Goal: Check status: Check status

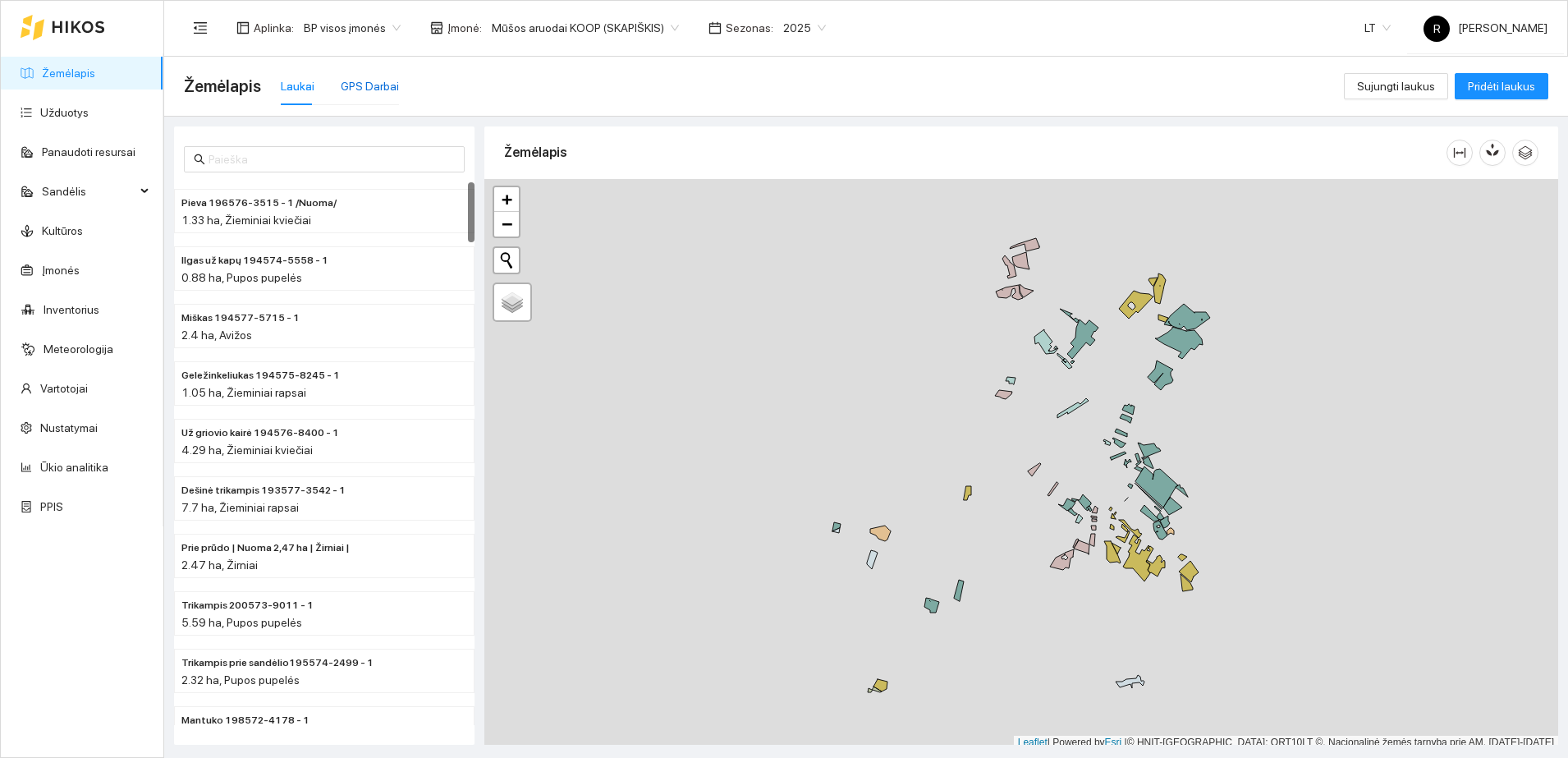
click at [377, 82] on div "GPS Darbai" at bounding box center [370, 86] width 58 height 18
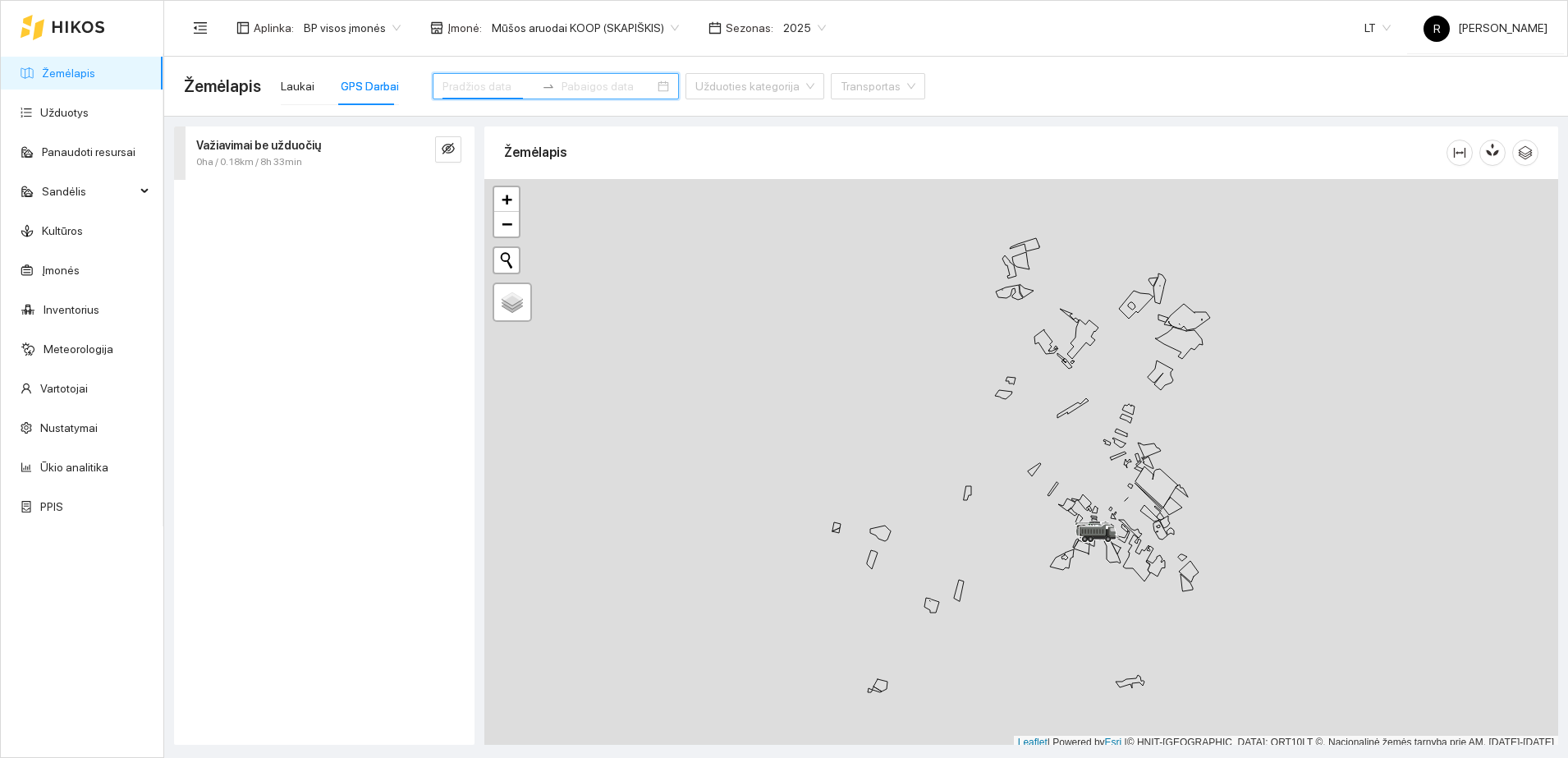
click at [490, 81] on input at bounding box center [488, 86] width 93 height 18
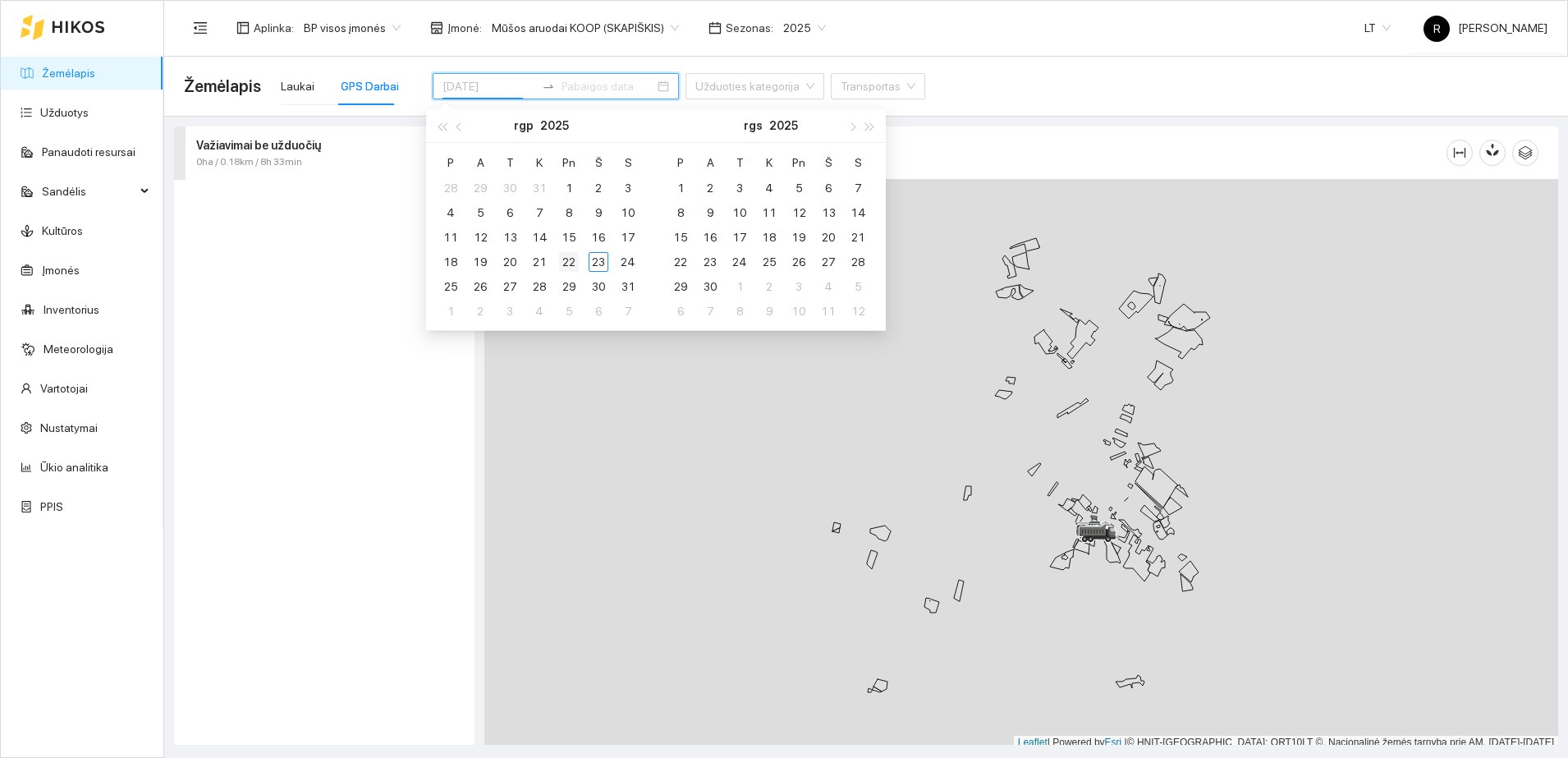
type input "[DATE]"
click at [570, 266] on div "22" at bounding box center [569, 262] width 19 height 19
type input "[DATE]"
click at [292, 310] on div "Važiavimai be užduočių 0ha / 0.18km / 8h 33min" at bounding box center [325, 435] width 301 height 618
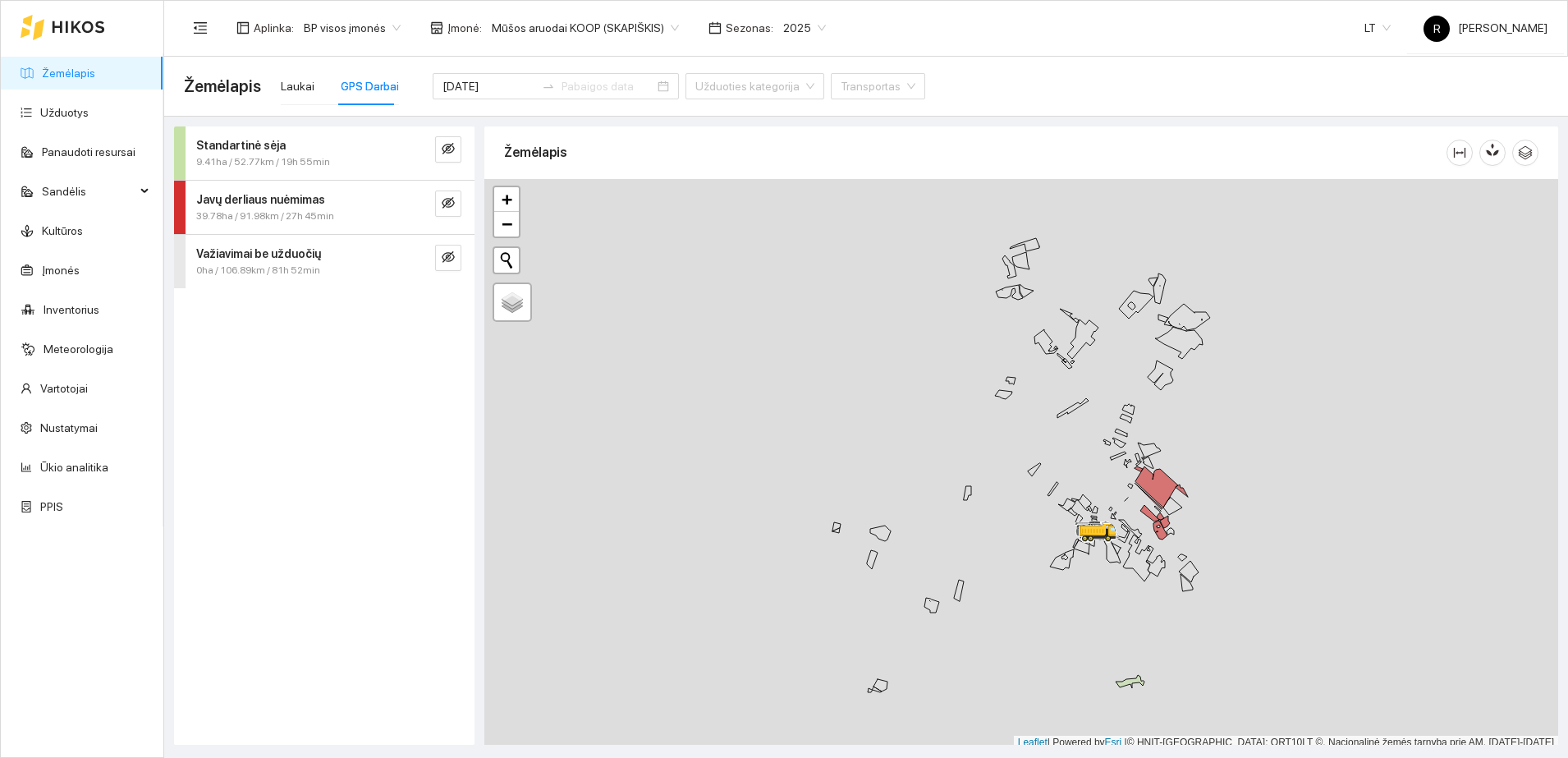
click at [296, 198] on strong "Javų derliaus nuėmimas" at bounding box center [261, 199] width 129 height 13
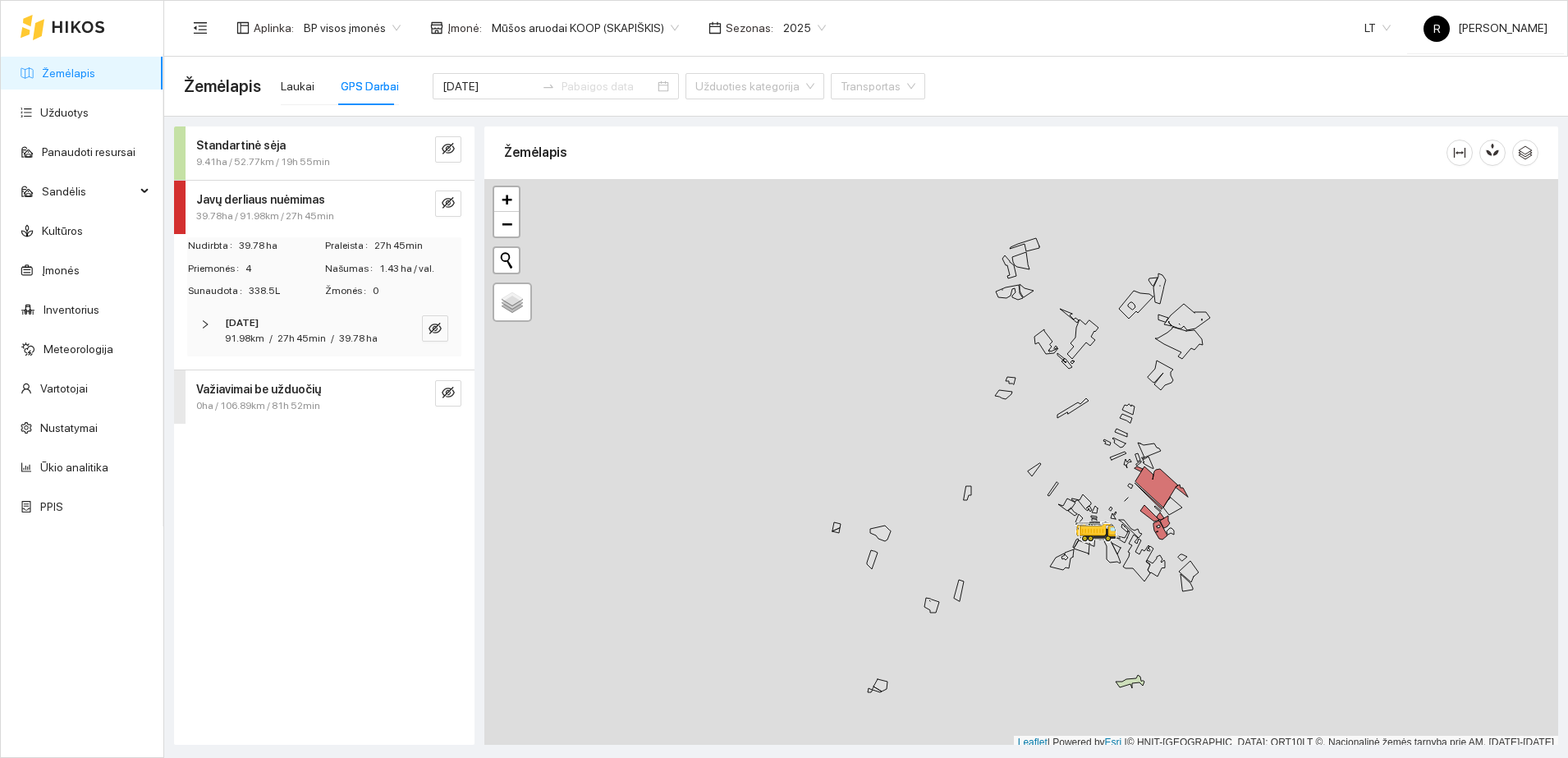
click at [205, 324] on icon "right" at bounding box center [205, 324] width 10 height 10
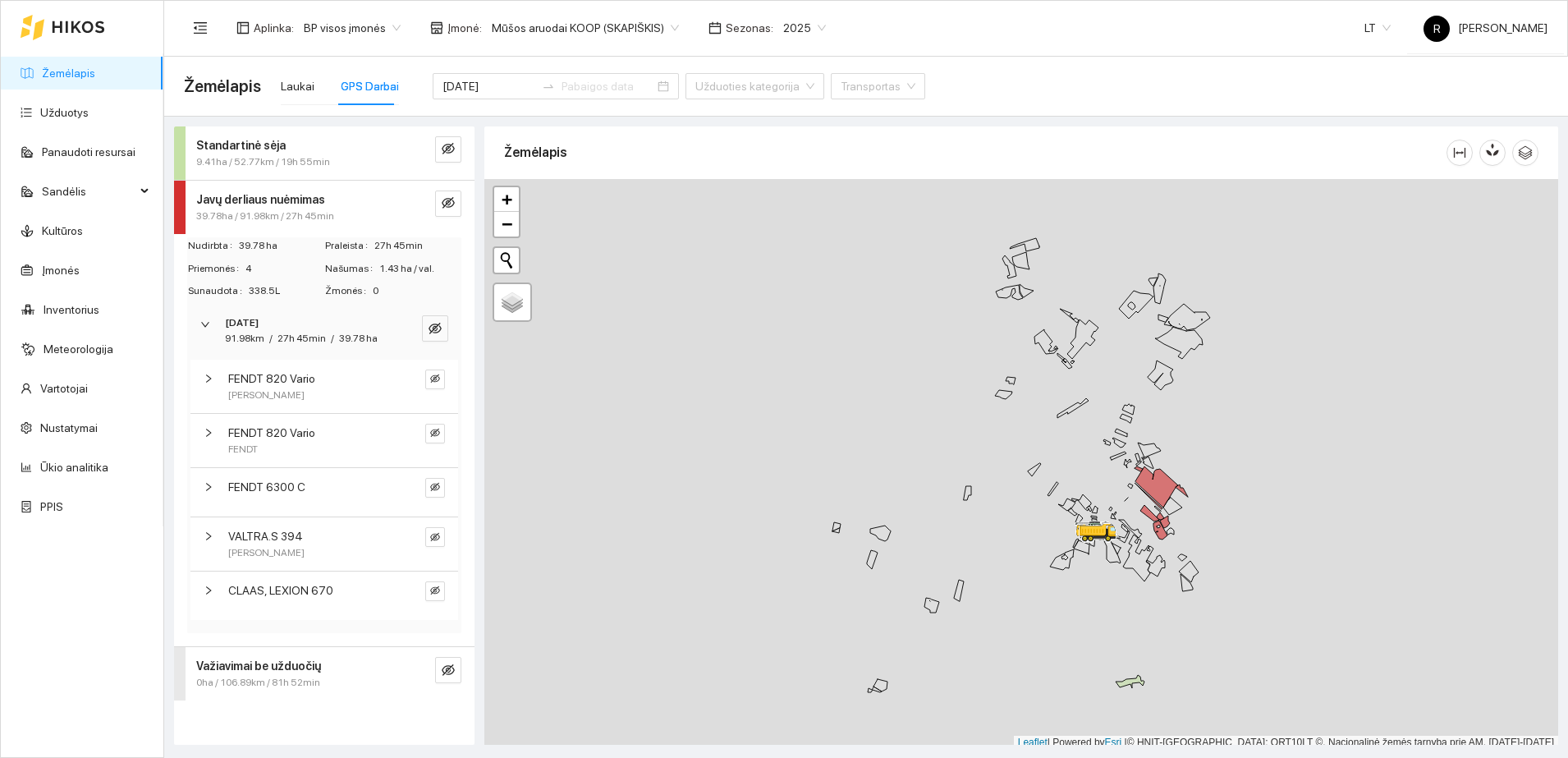
click at [210, 589] on icon "right" at bounding box center [209, 590] width 5 height 8
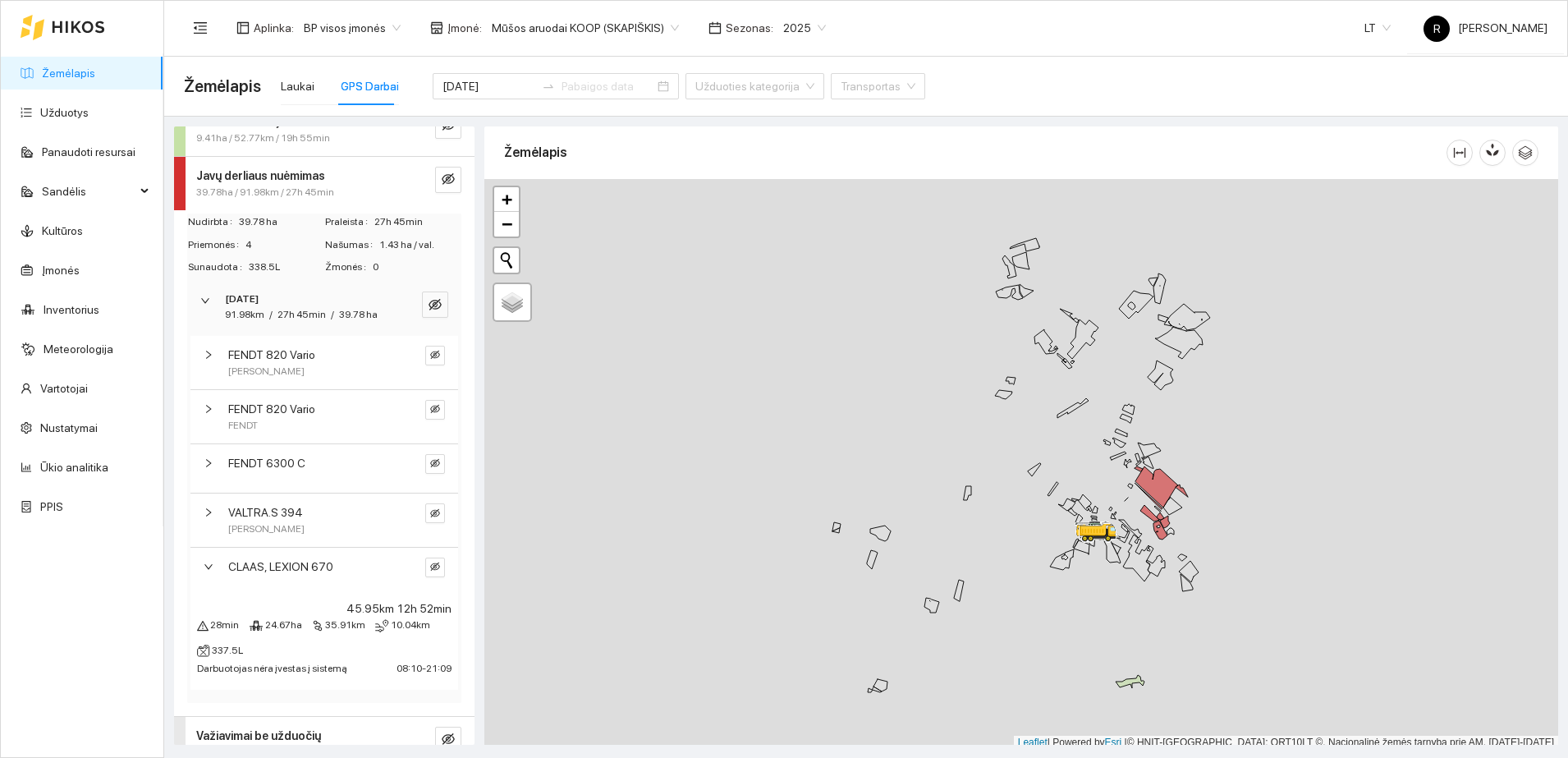
scroll to position [65, 0]
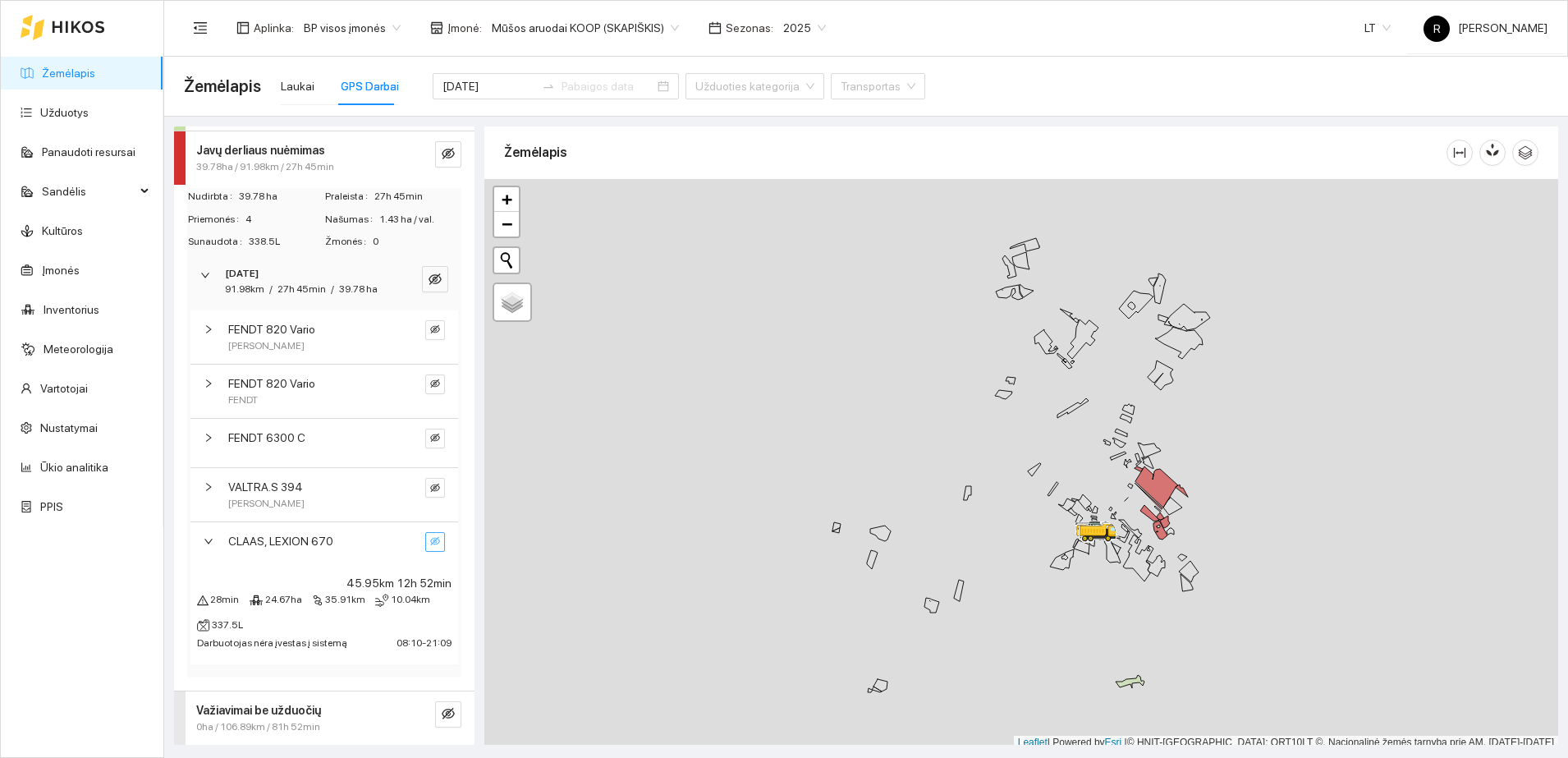
click at [426, 540] on button "button" at bounding box center [435, 542] width 19 height 19
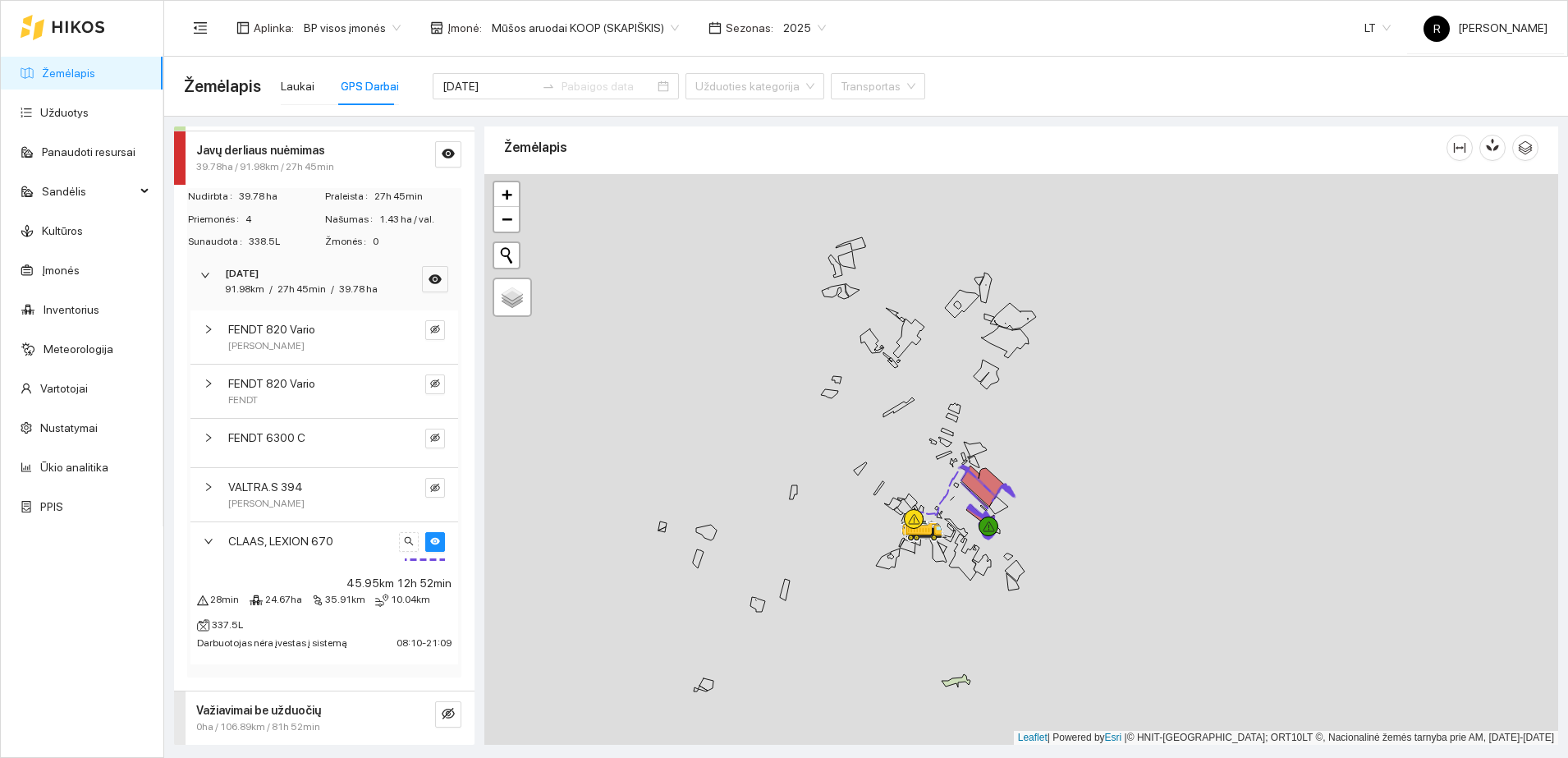
drag, startPoint x: 1121, startPoint y: 446, endPoint x: 862, endPoint y: 448, distance: 259.0
click at [862, 448] on div at bounding box center [1021, 459] width 1074 height 570
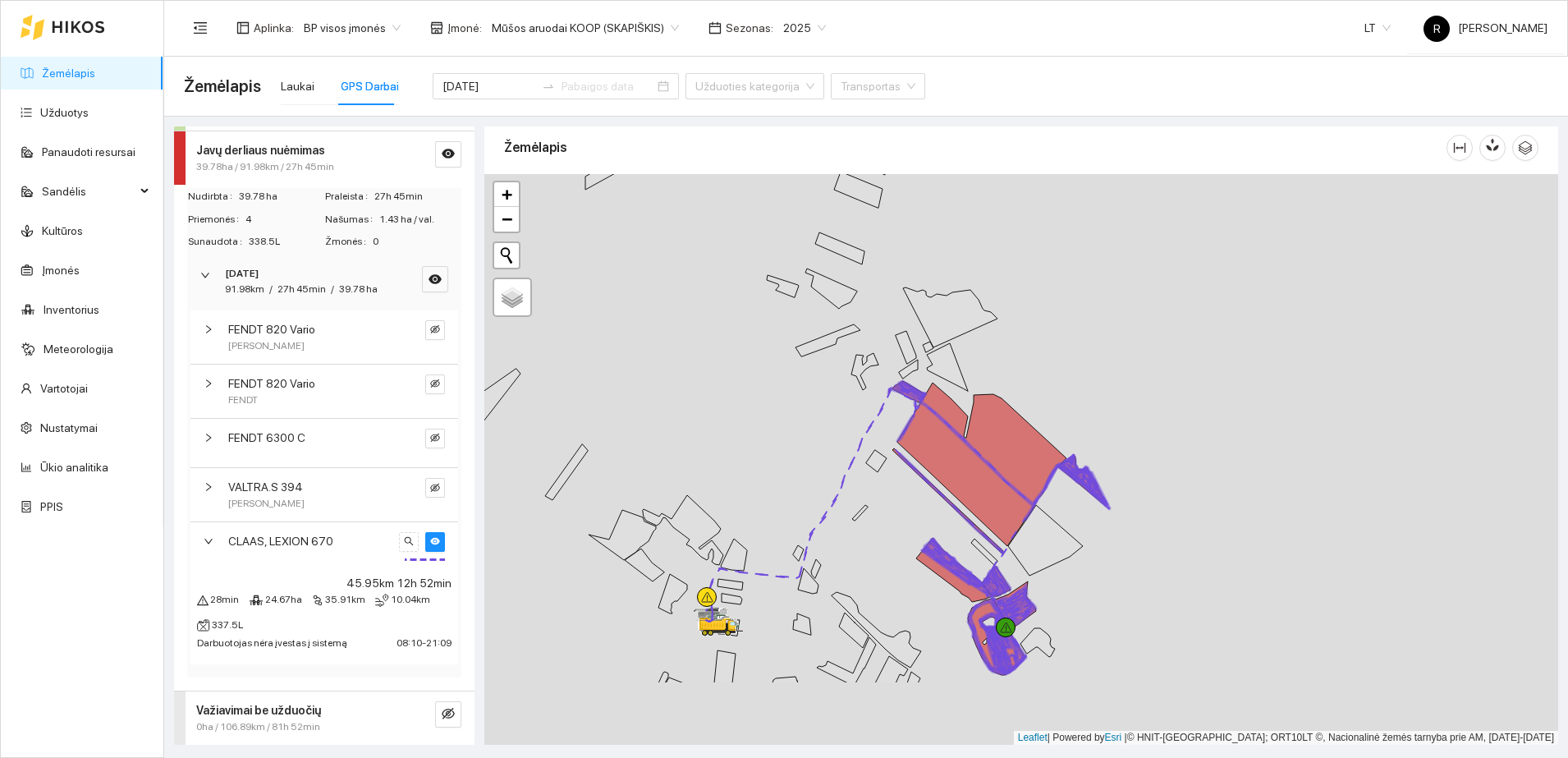
drag, startPoint x: 774, startPoint y: 532, endPoint x: 795, endPoint y: 382, distance: 151.5
click at [795, 383] on div at bounding box center [1021, 459] width 1074 height 570
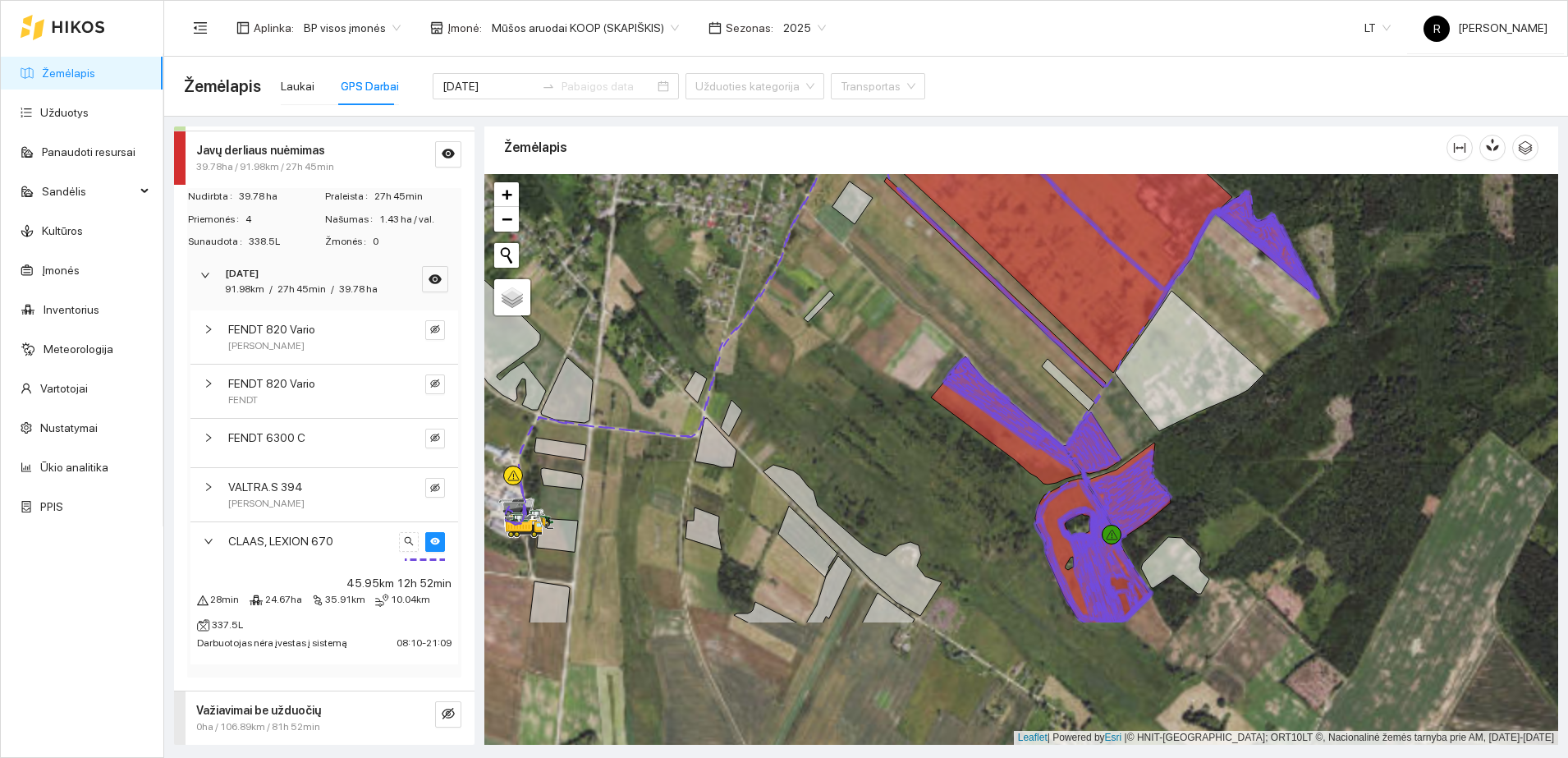
drag, startPoint x: 861, startPoint y: 530, endPoint x: 787, endPoint y: 349, distance: 195.5
click at [787, 349] on div at bounding box center [1021, 459] width 1074 height 570
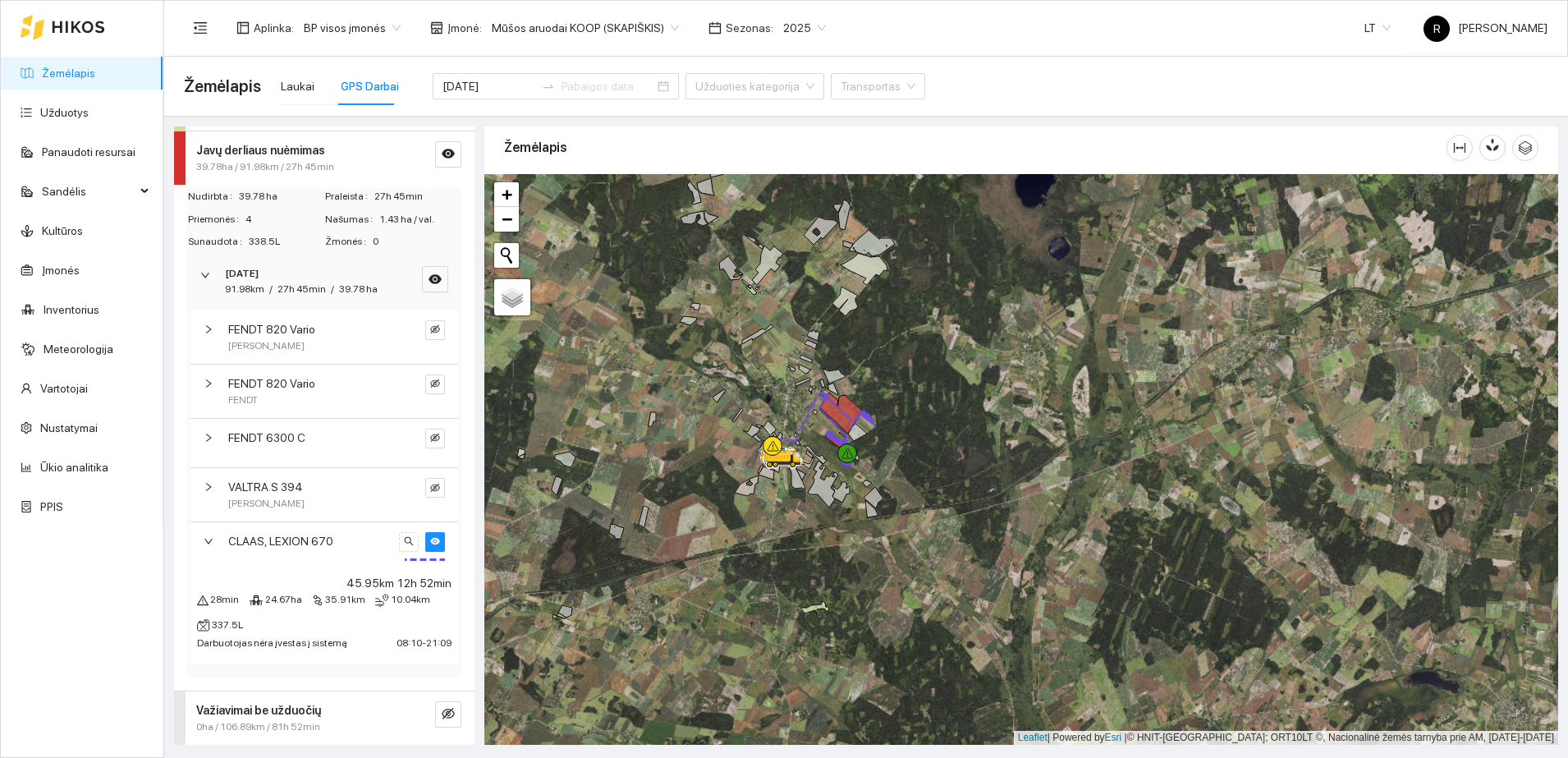
click at [206, 379] on icon "right" at bounding box center [208, 383] width 10 height 10
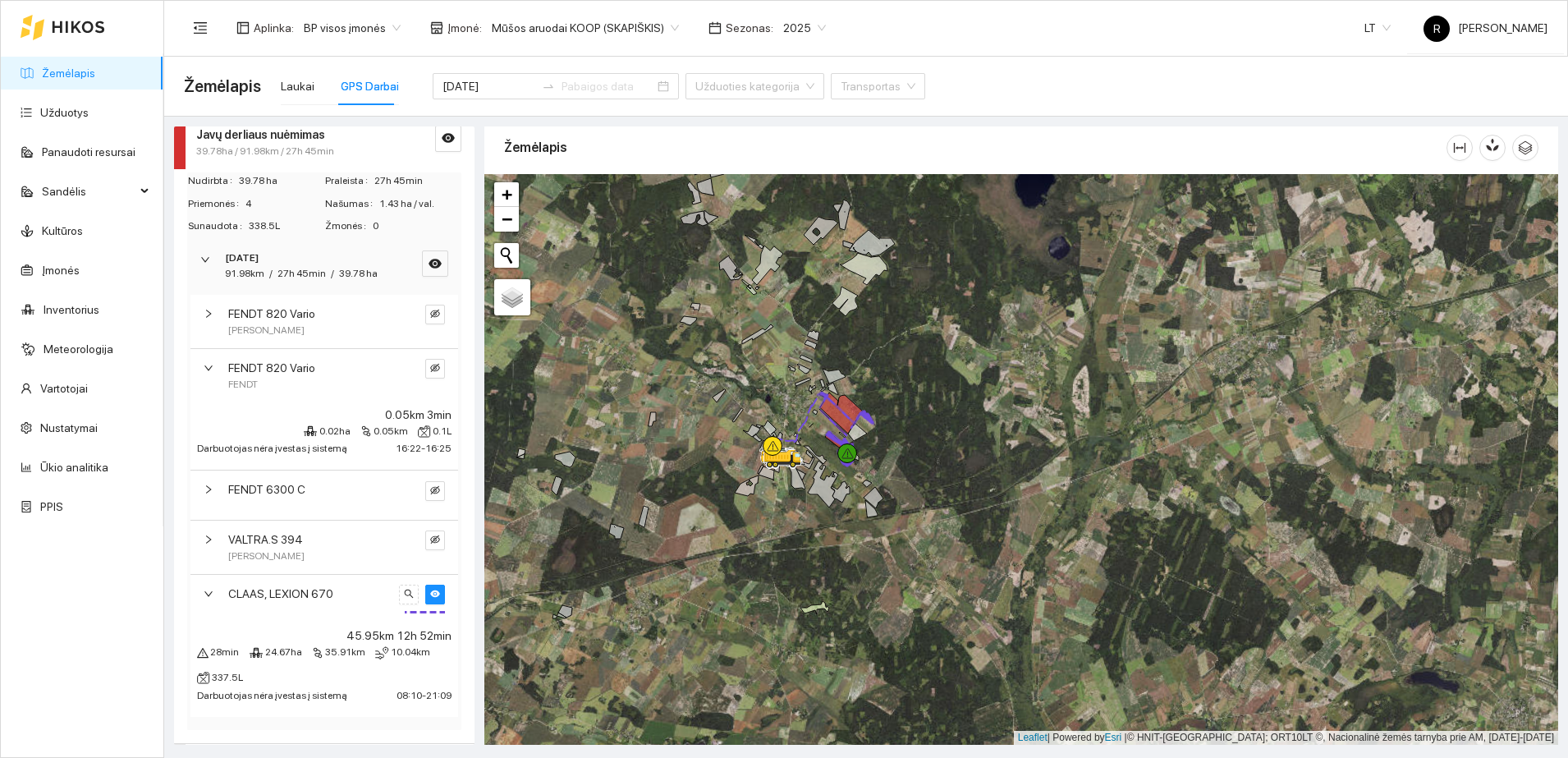
click at [213, 323] on div at bounding box center [213, 313] width 19 height 18
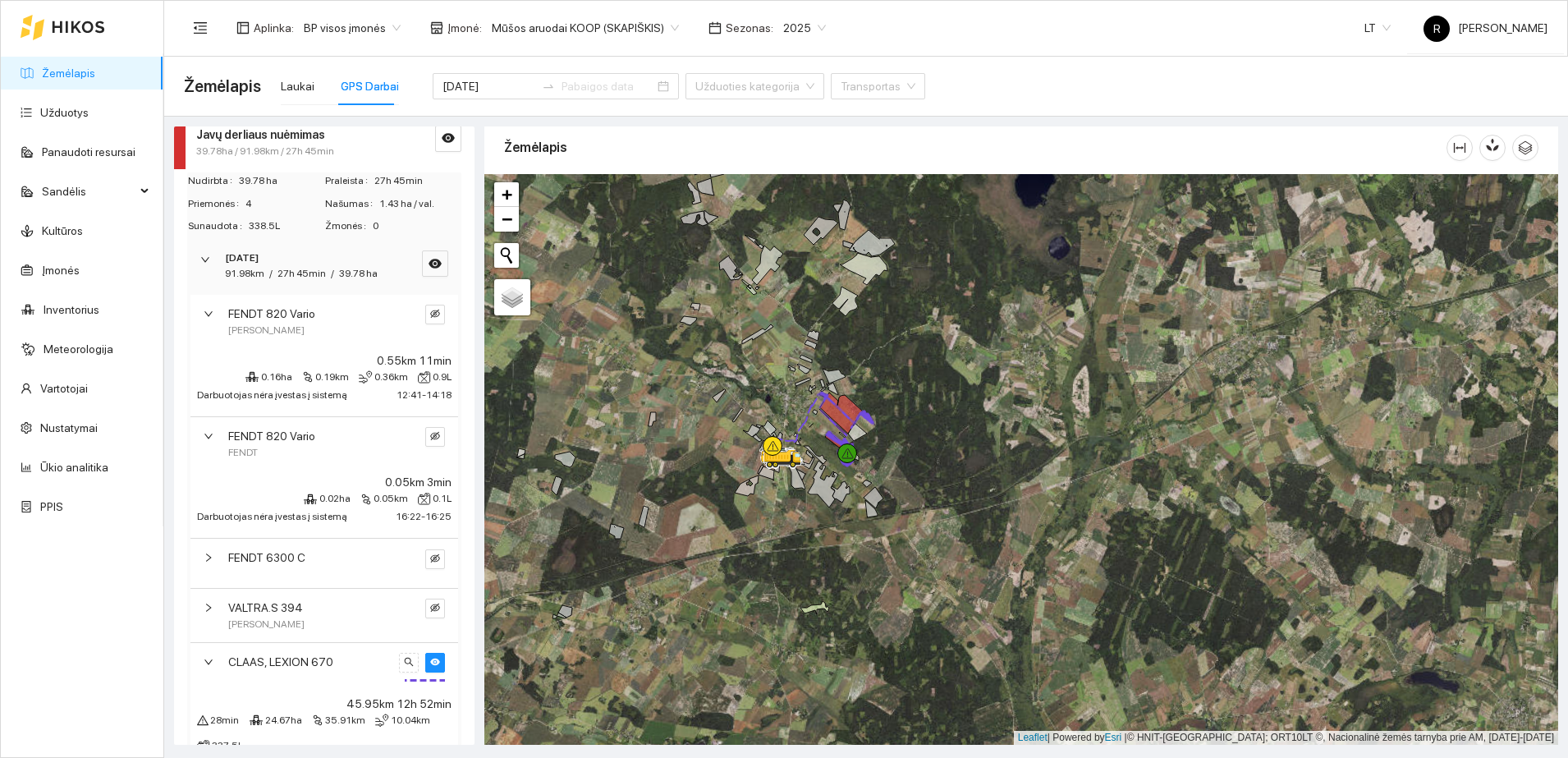
click at [211, 612] on icon "right" at bounding box center [208, 607] width 10 height 10
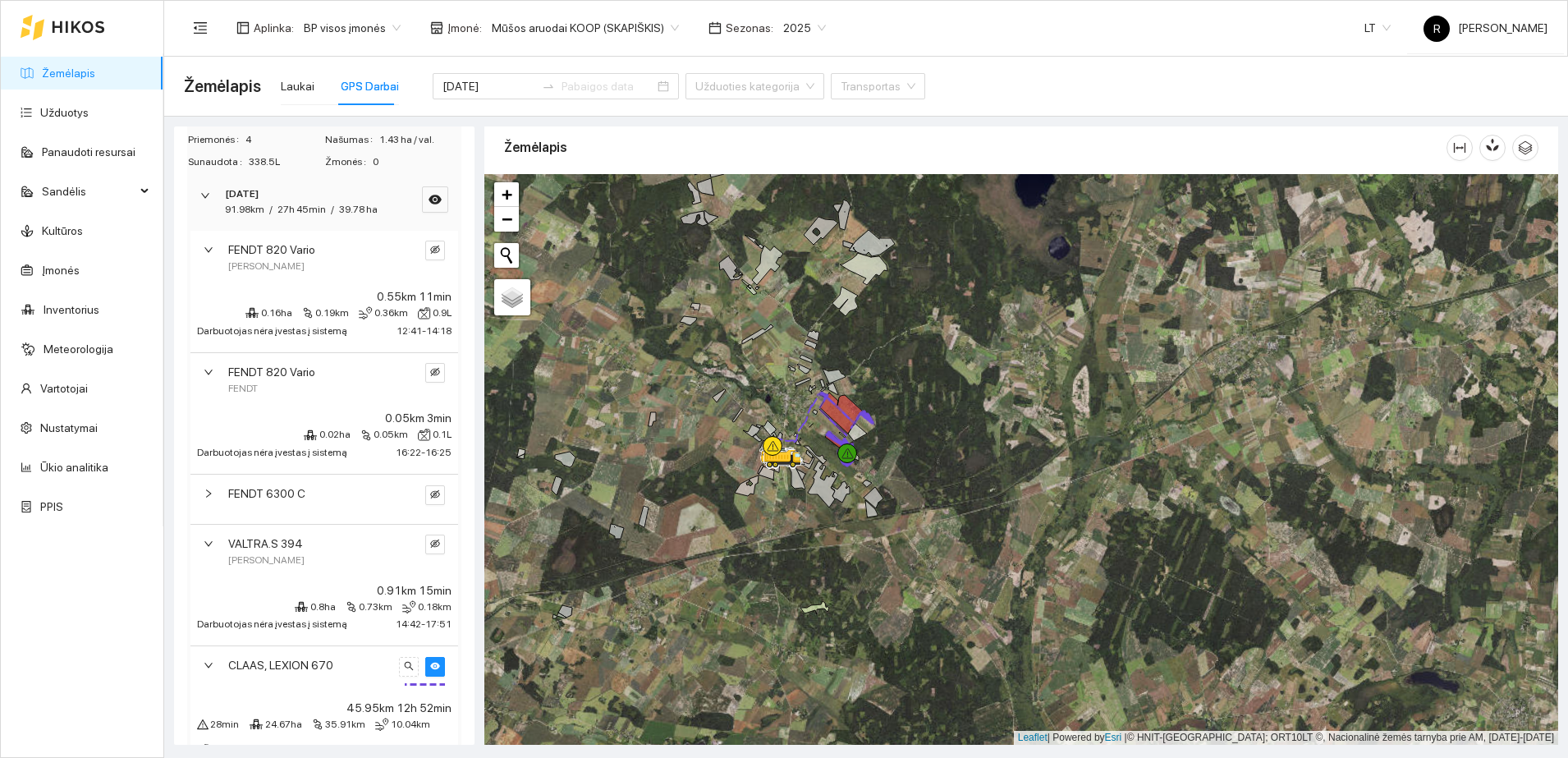
scroll to position [63, 0]
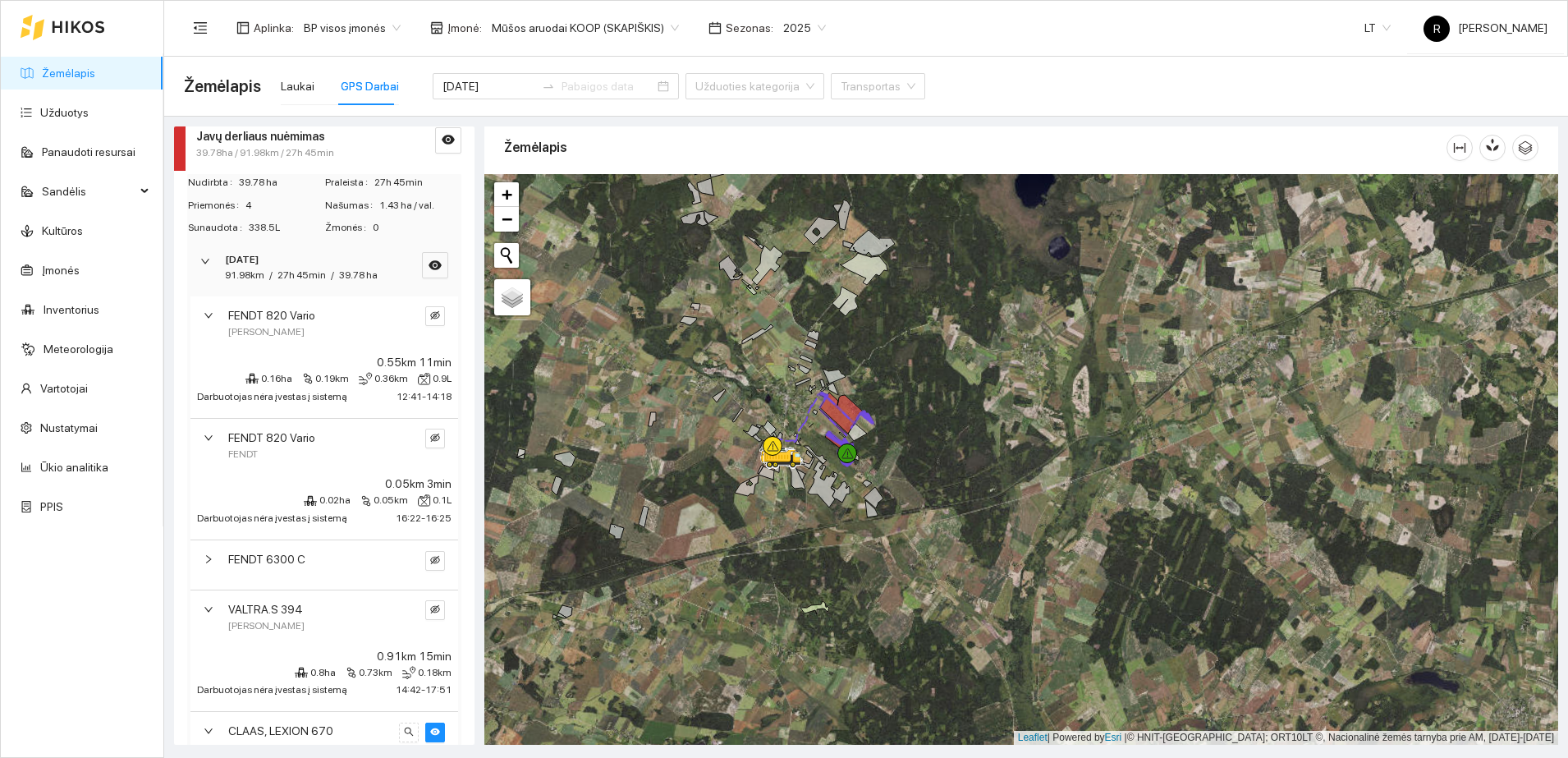
click at [210, 564] on icon "right" at bounding box center [208, 559] width 10 height 10
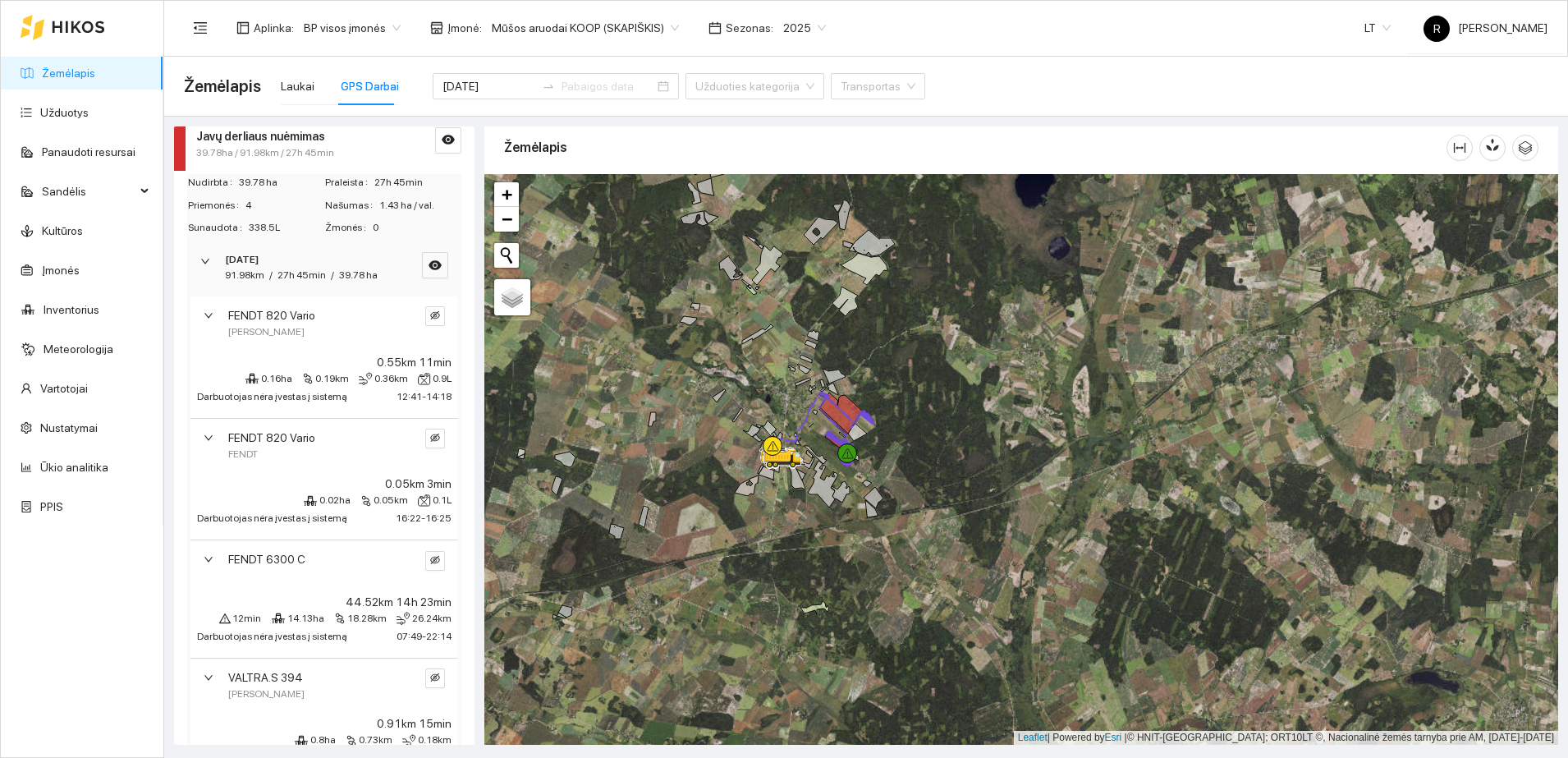
click at [215, 567] on div at bounding box center [213, 559] width 19 height 18
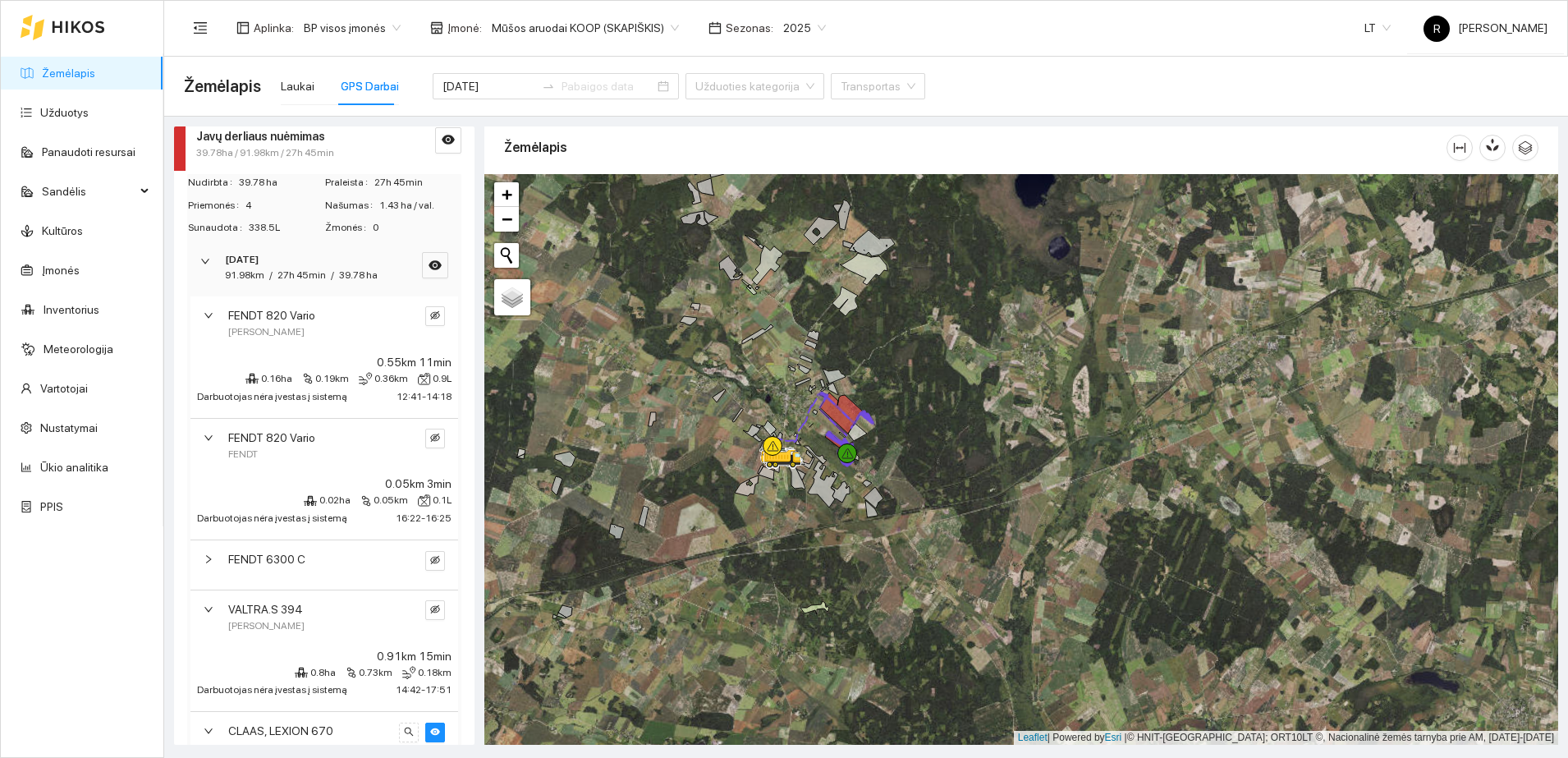
click at [211, 440] on icon "right" at bounding box center [208, 438] width 8 height 5
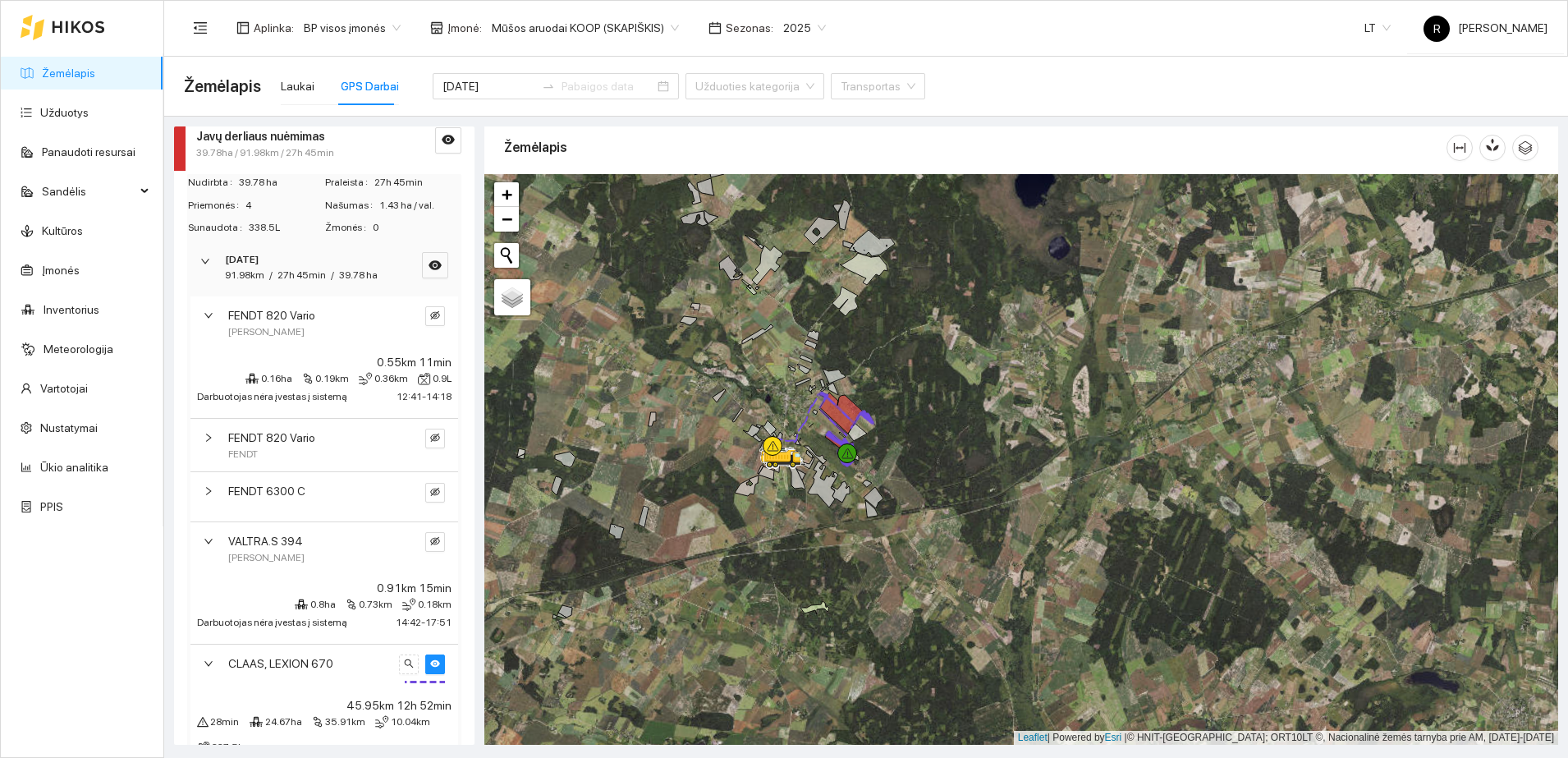
click at [203, 552] on div "VALTRA.S 394 [PERSON_NAME]" at bounding box center [324, 548] width 268 height 53
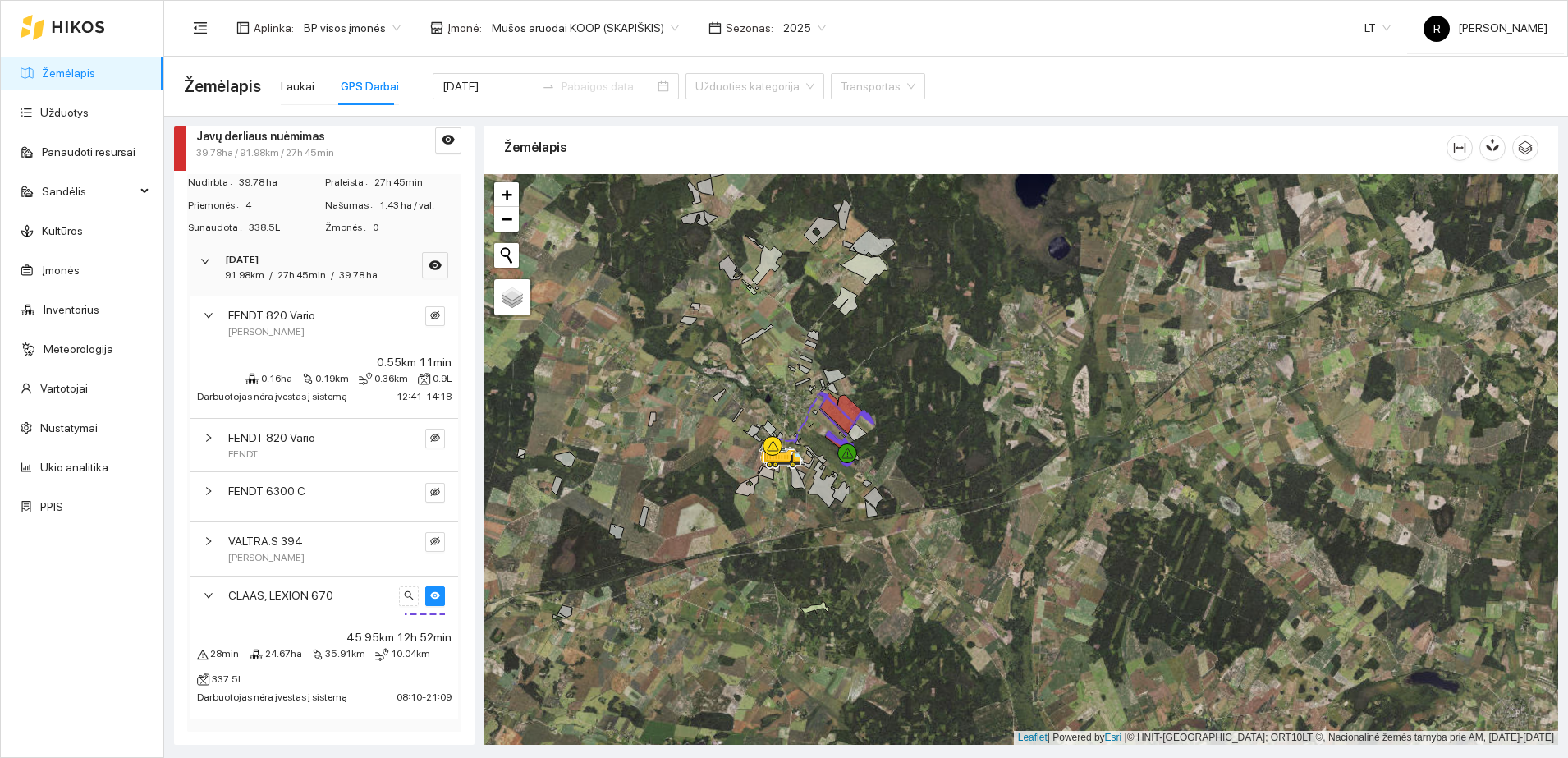
click at [215, 604] on div at bounding box center [213, 595] width 19 height 18
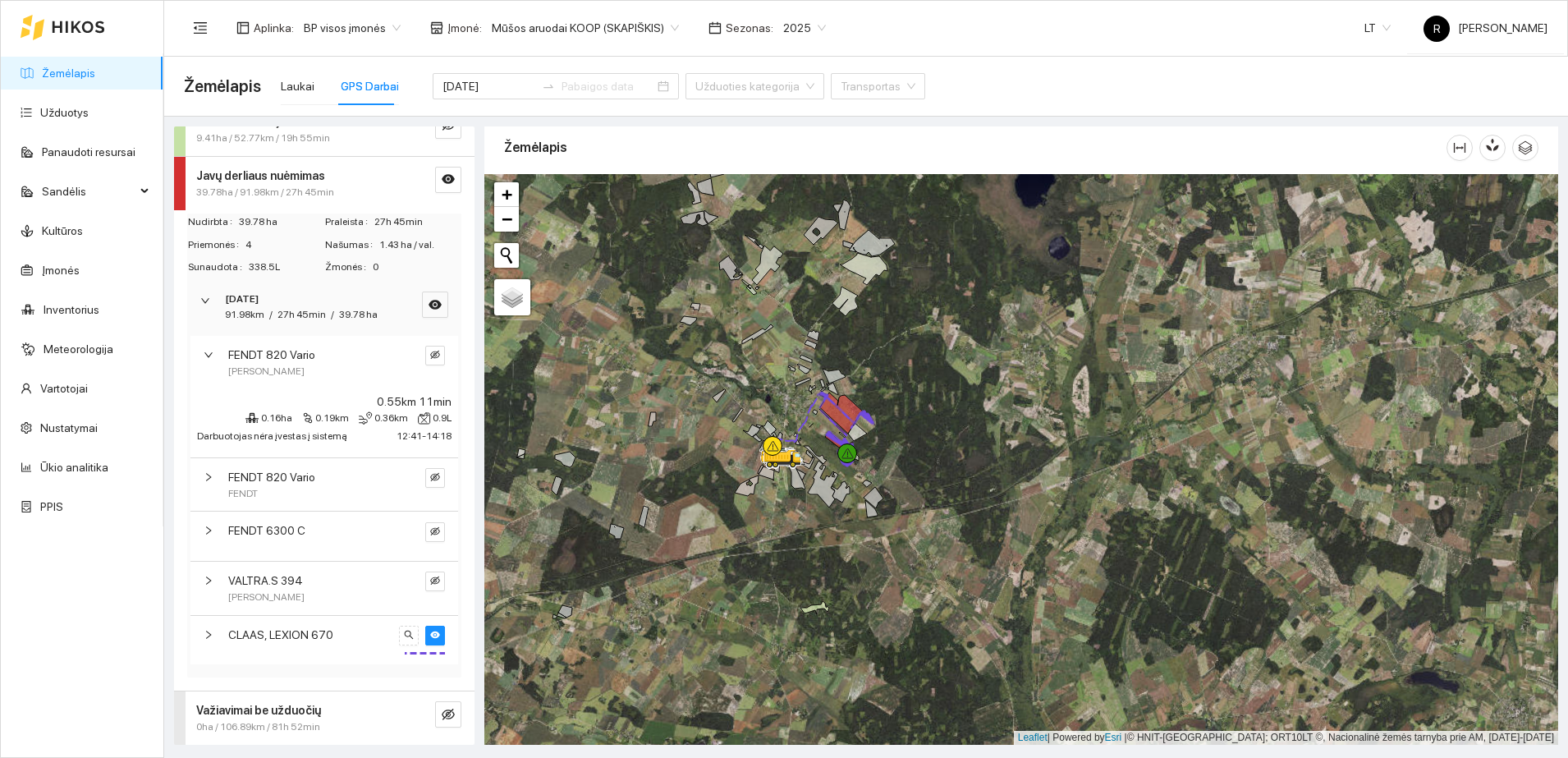
scroll to position [40, 0]
click at [266, 710] on strong "Važiavimai be užduočių" at bounding box center [258, 710] width 125 height 13
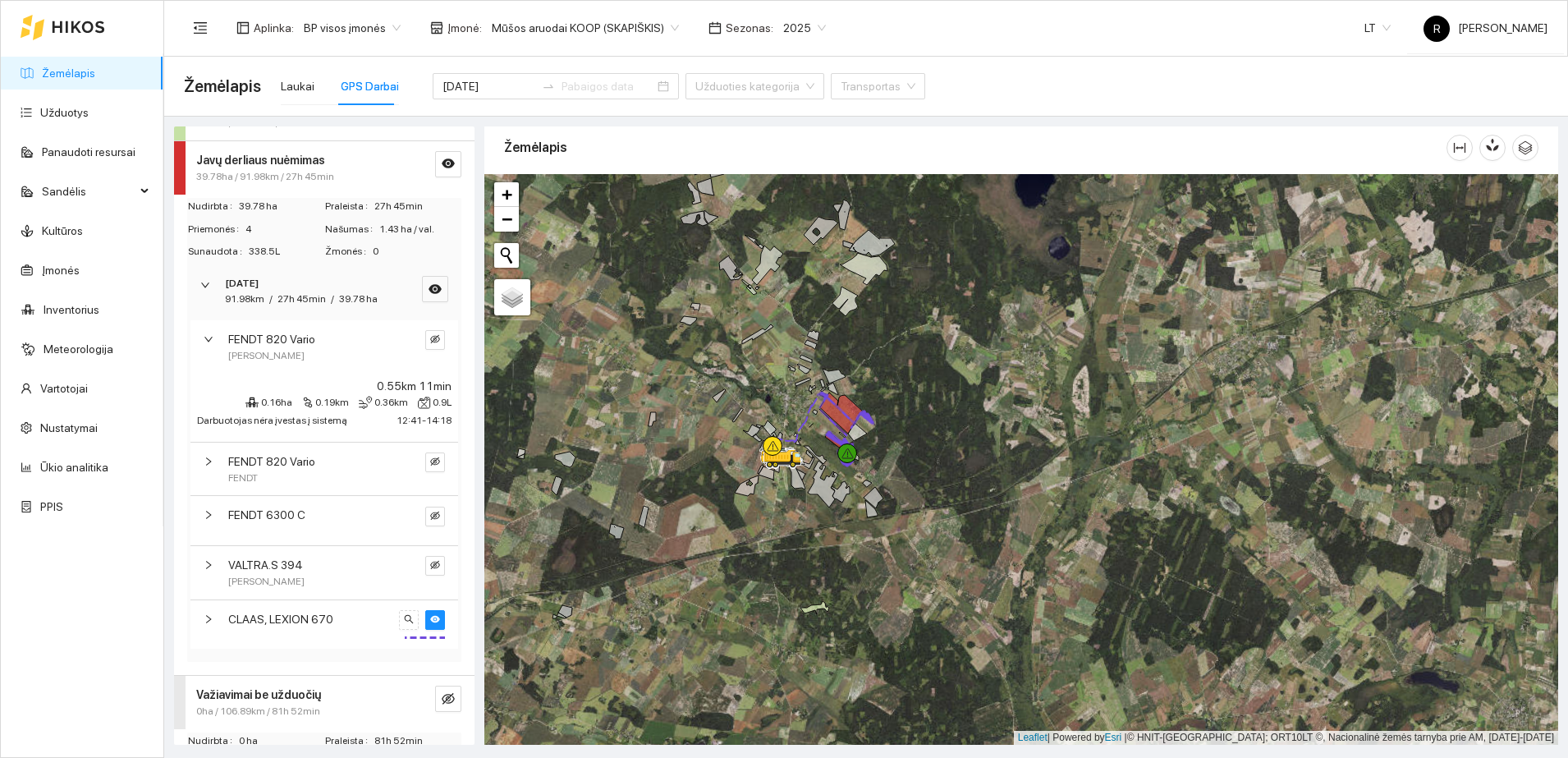
scroll to position [175, 0]
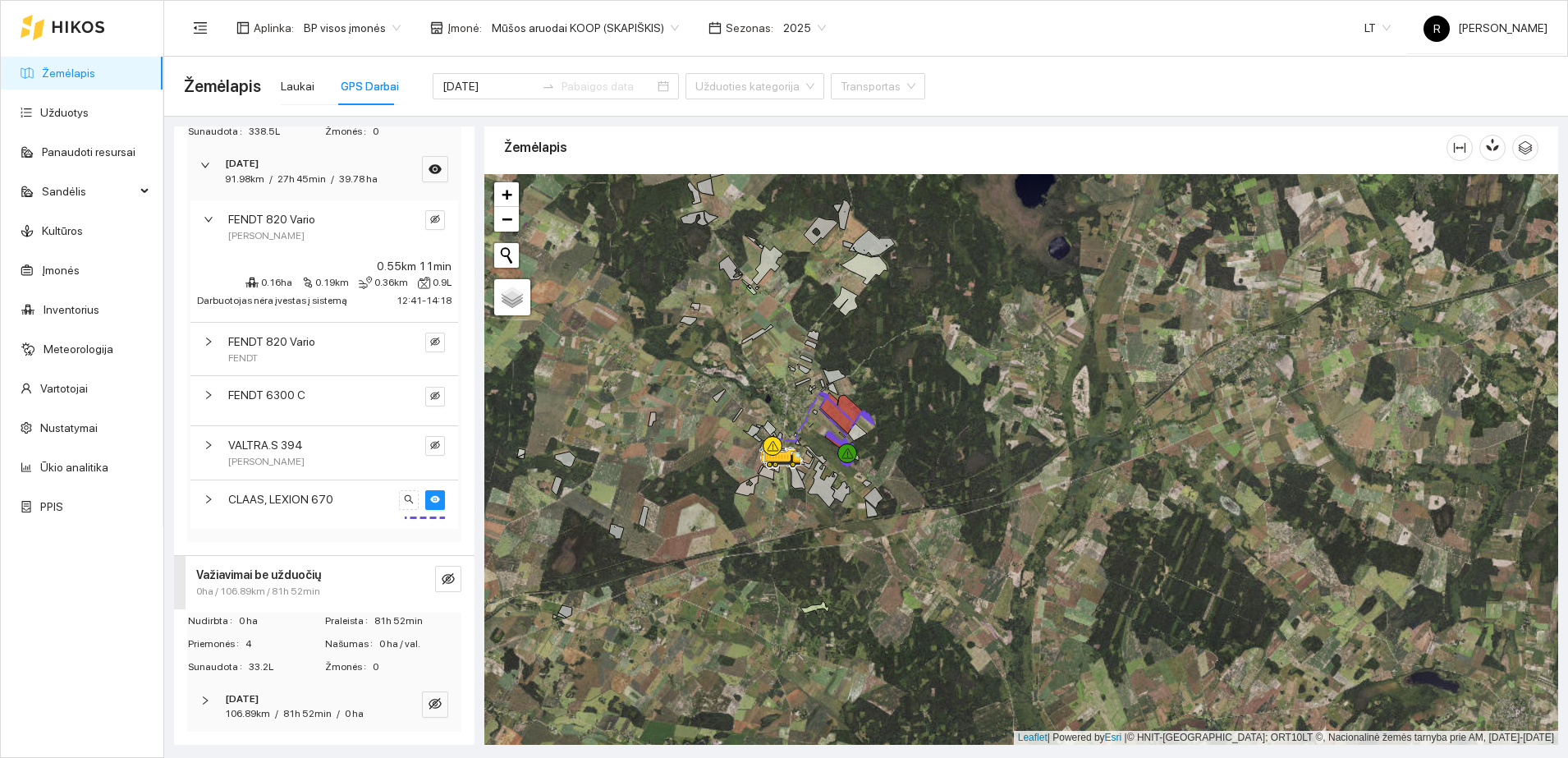
click at [203, 702] on icon "right" at bounding box center [205, 700] width 10 height 10
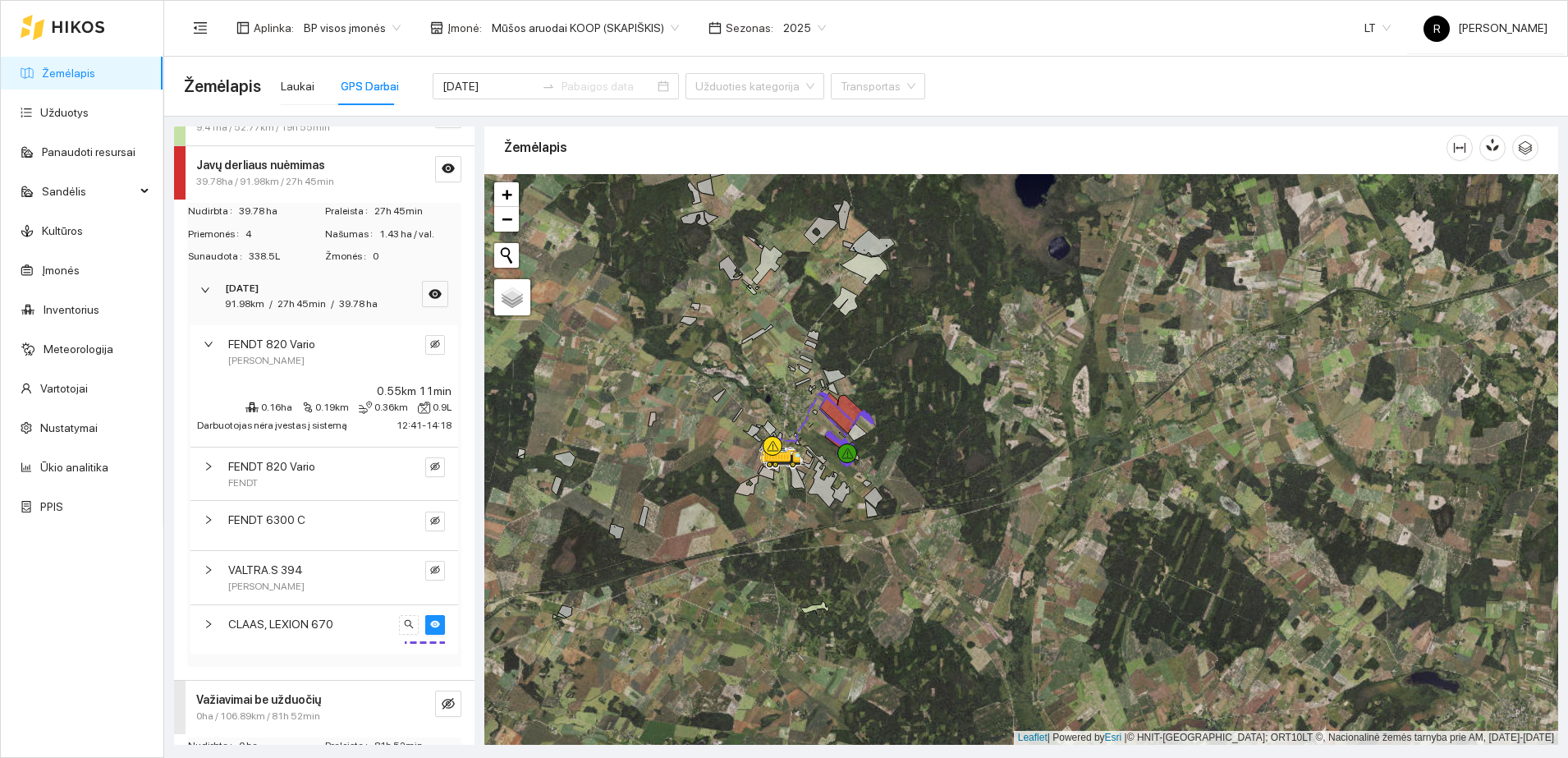
scroll to position [0, 0]
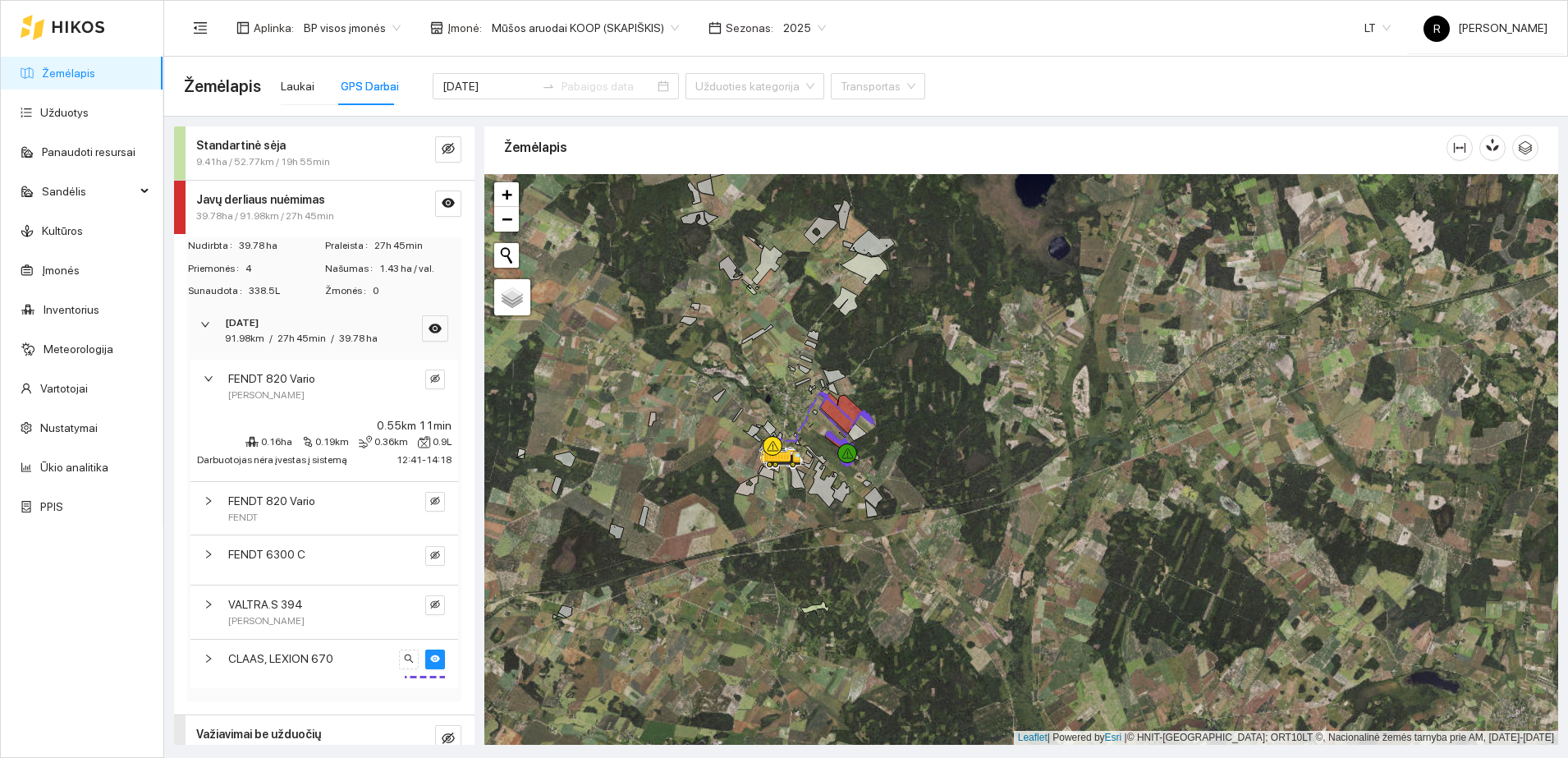
click at [245, 155] on span "9.41ha / 52.77km / 19h 55min" at bounding box center [263, 163] width 134 height 16
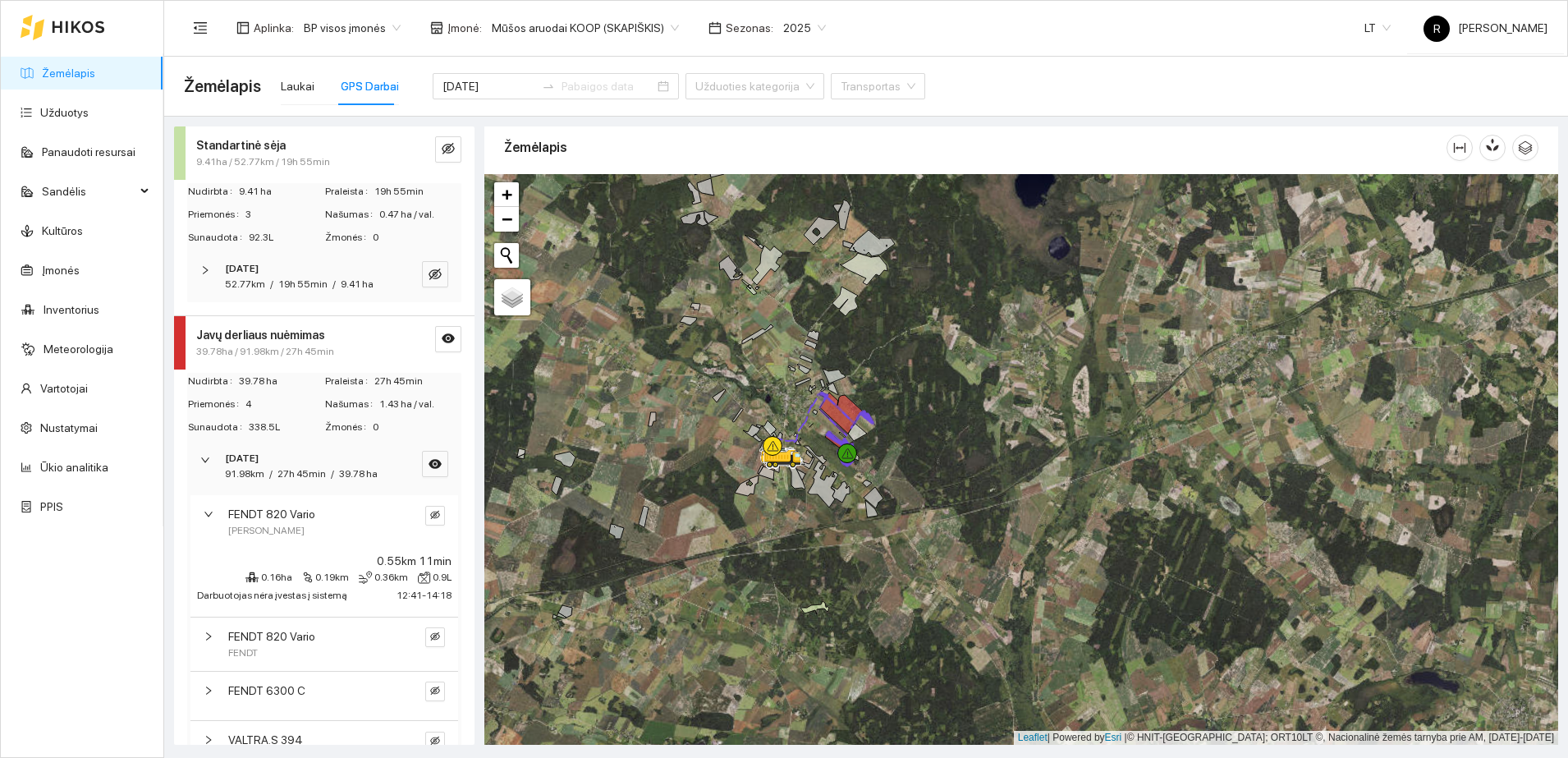
click at [201, 268] on icon "right" at bounding box center [205, 270] width 10 height 10
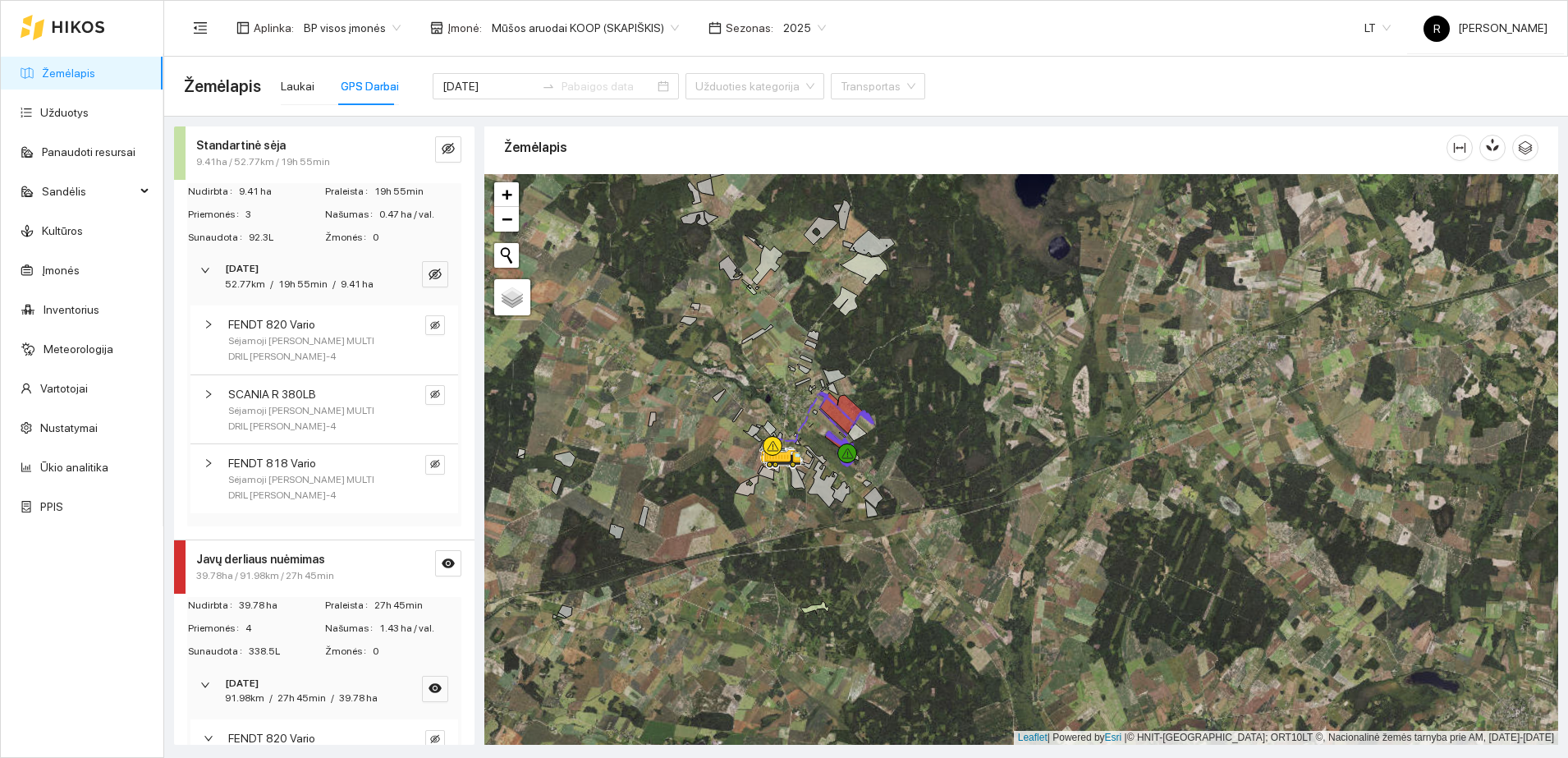
click at [206, 458] on icon "right" at bounding box center [208, 463] width 10 height 10
click at [209, 270] on icon "right" at bounding box center [205, 270] width 10 height 10
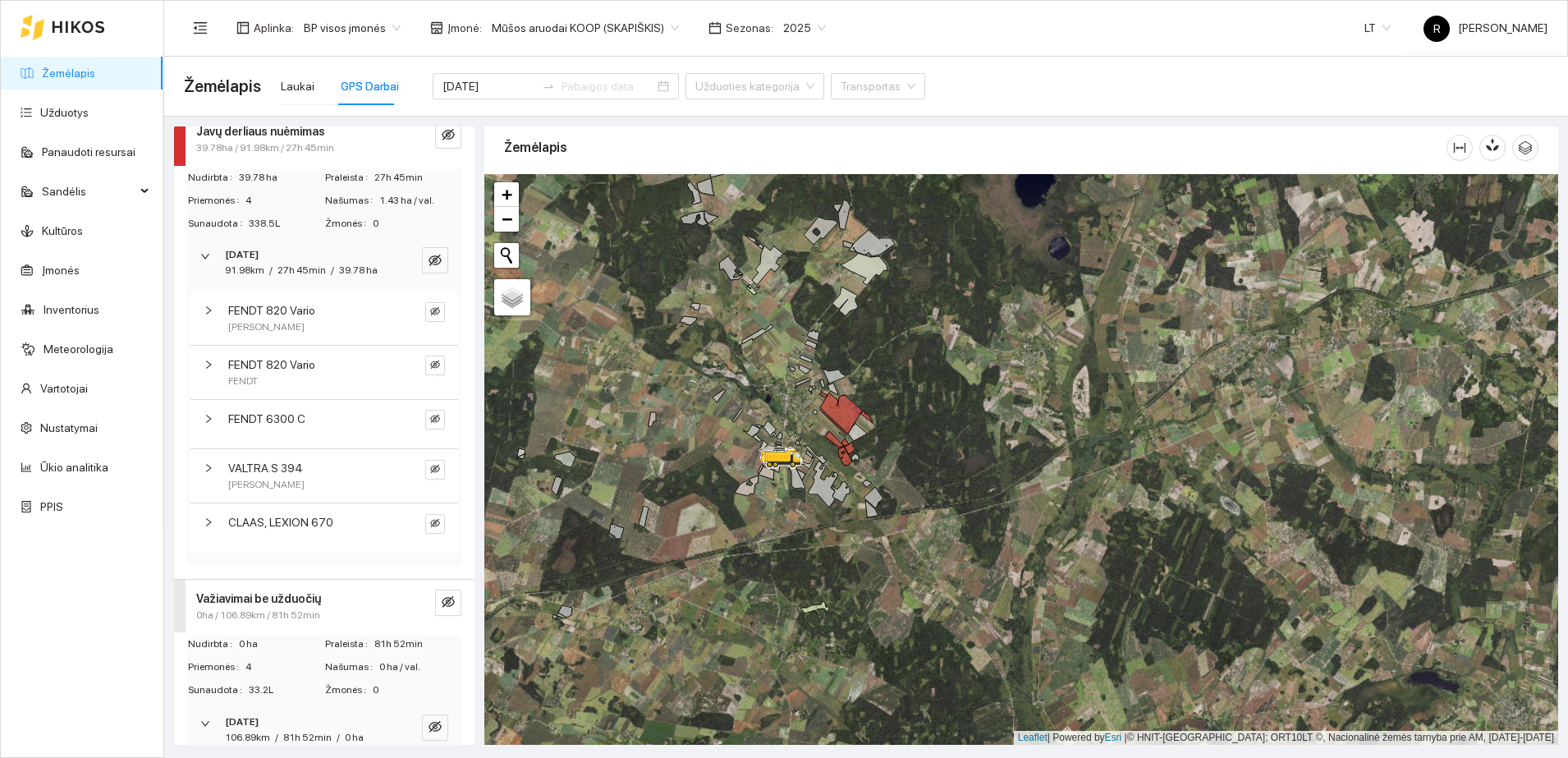
scroll to position [205, 0]
click at [246, 475] on span "VALTRA.S 394" at bounding box center [265, 466] width 74 height 18
